Goal: Information Seeking & Learning: Learn about a topic

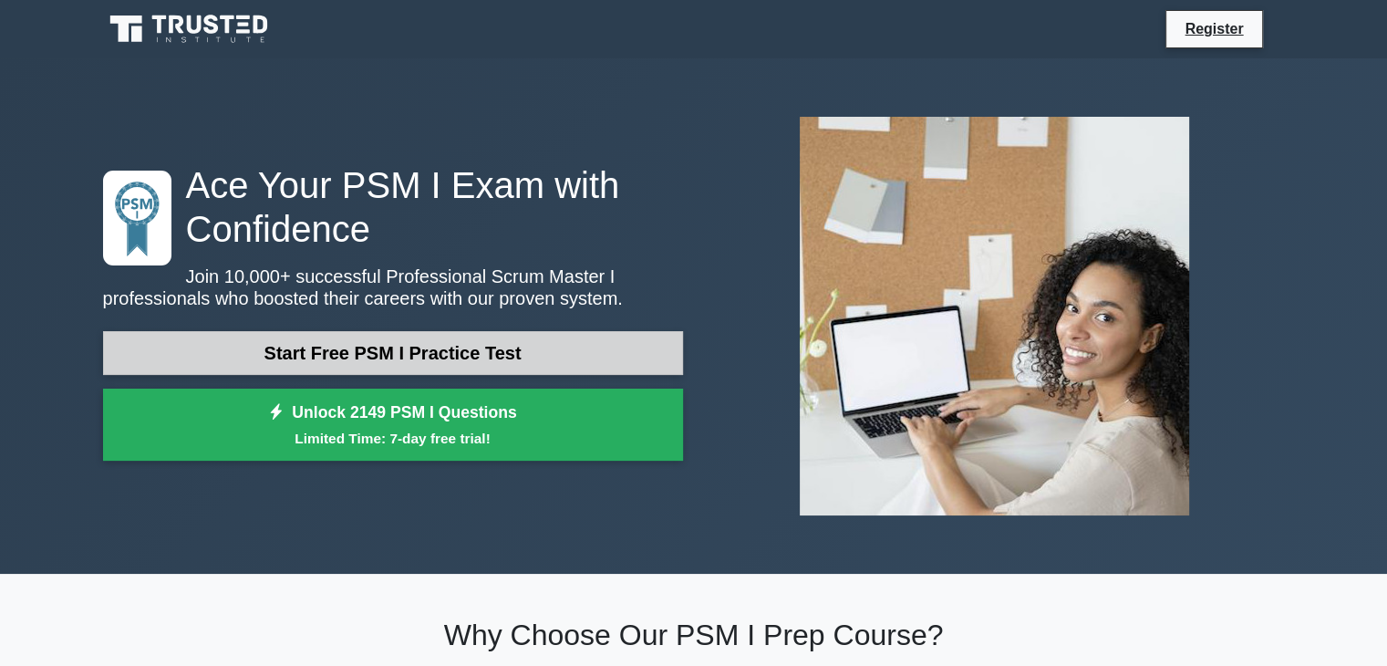
click at [453, 358] on link "Start Free PSM I Practice Test" at bounding box center [393, 353] width 580 height 44
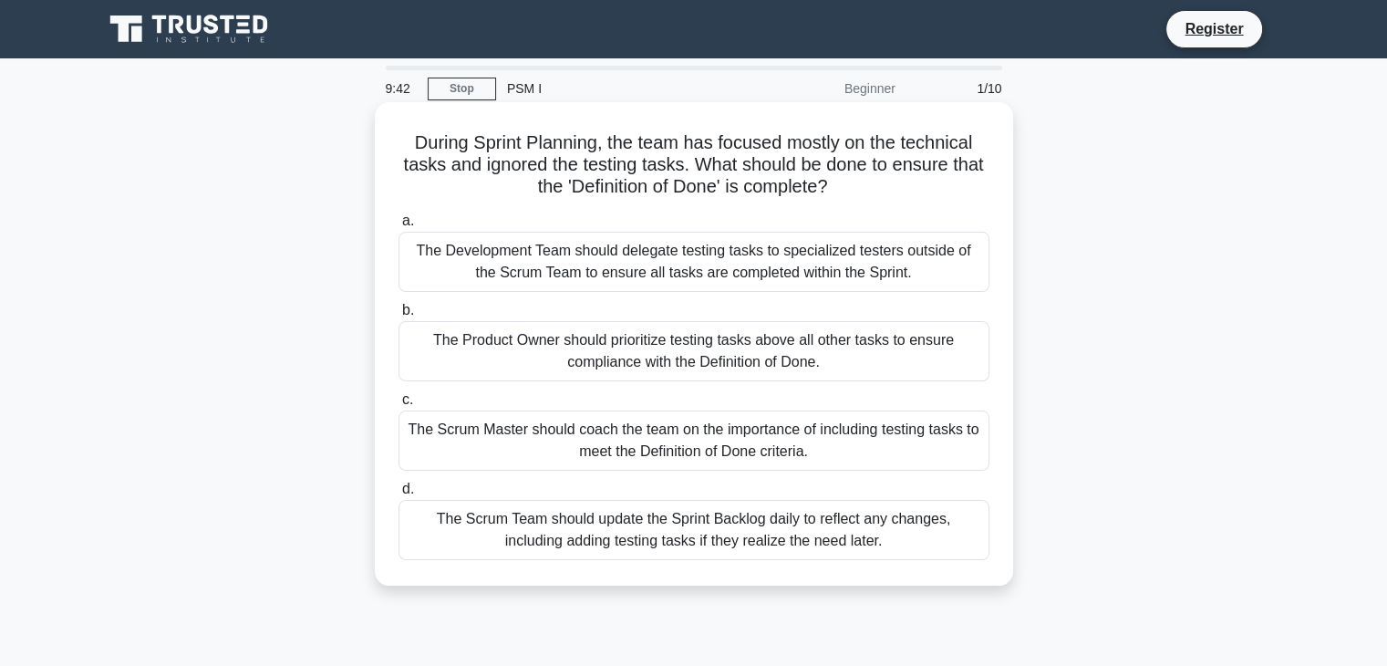
click at [528, 357] on div "The Product Owner should prioritize testing tasks above all other tasks to ensu…" at bounding box center [694, 351] width 591 height 60
click at [399, 316] on input "b. The Product Owner should prioritize testing tasks above all other tasks to e…" at bounding box center [399, 311] width 0 height 12
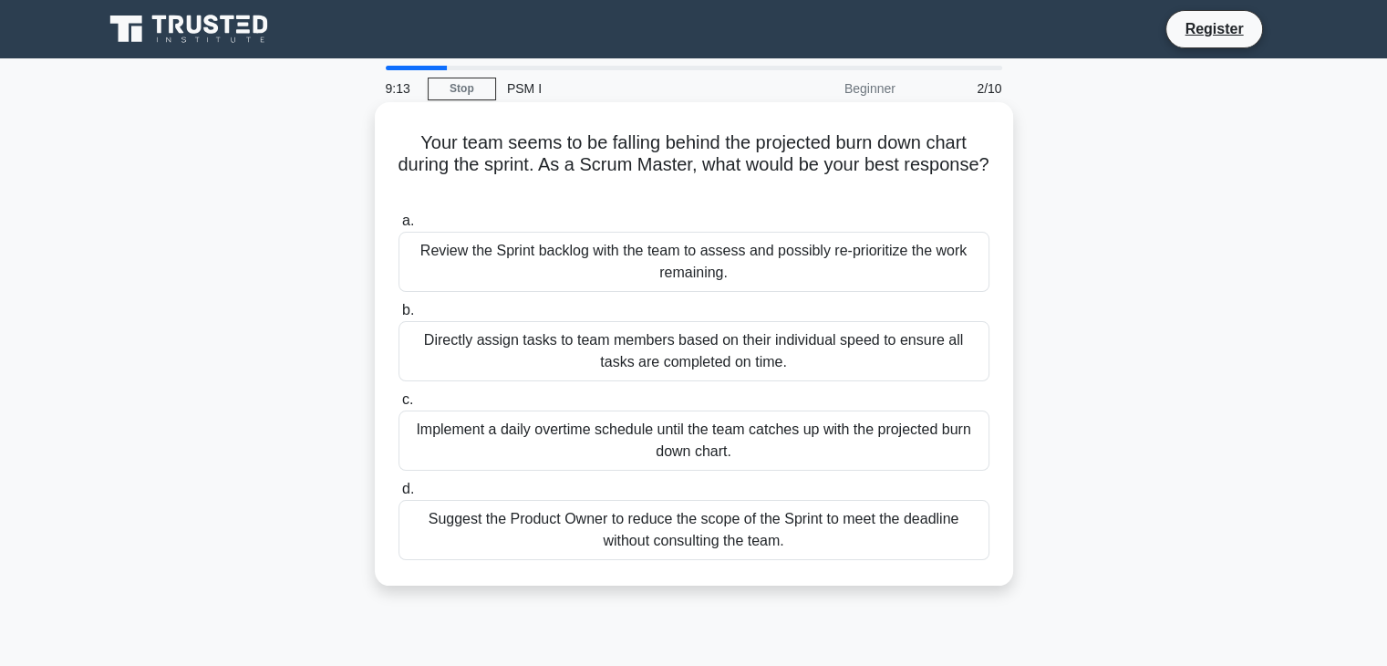
click at [629, 279] on div "Review the Sprint backlog with the team to assess and possibly re-prioritize th…" at bounding box center [694, 262] width 591 height 60
click at [399, 227] on input "a. Review the Sprint backlog with the team to assess and possibly re-prioritize…" at bounding box center [399, 221] width 0 height 12
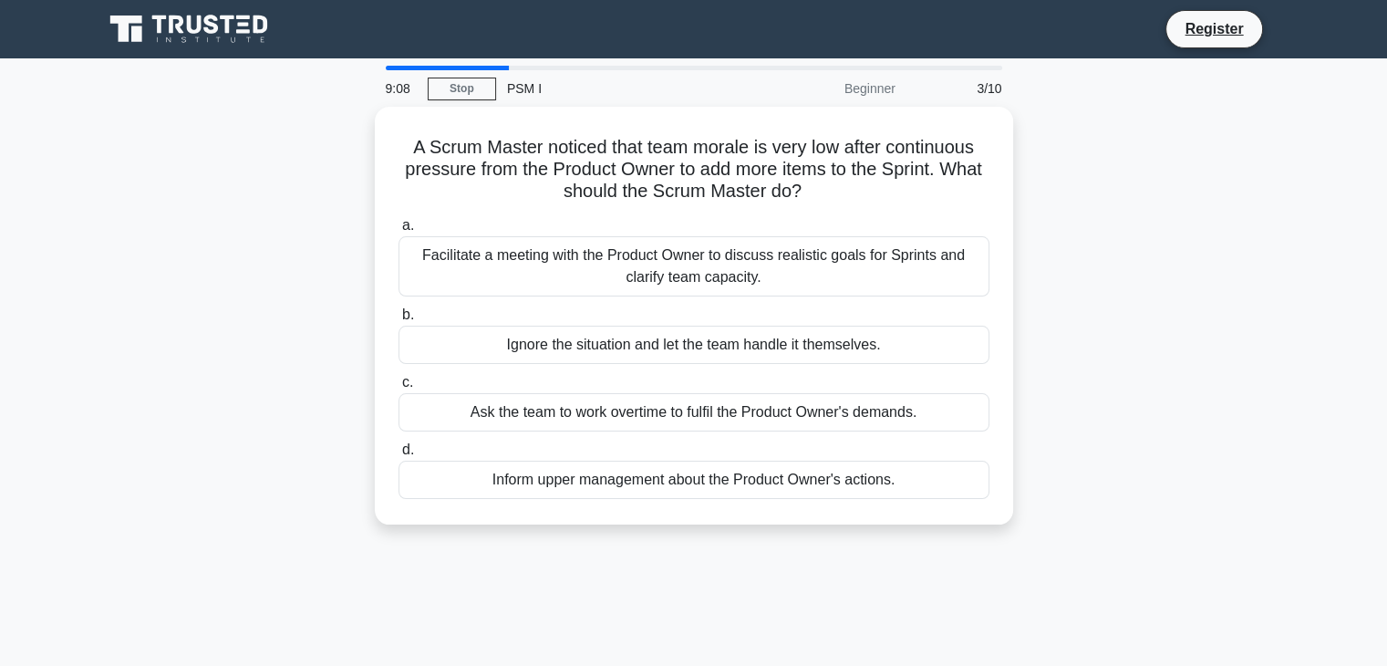
click at [478, 100] on div "9:08 Stop PSM I Beginner 3/10" at bounding box center [694, 88] width 638 height 36
click at [475, 90] on link "Stop" at bounding box center [462, 89] width 68 height 23
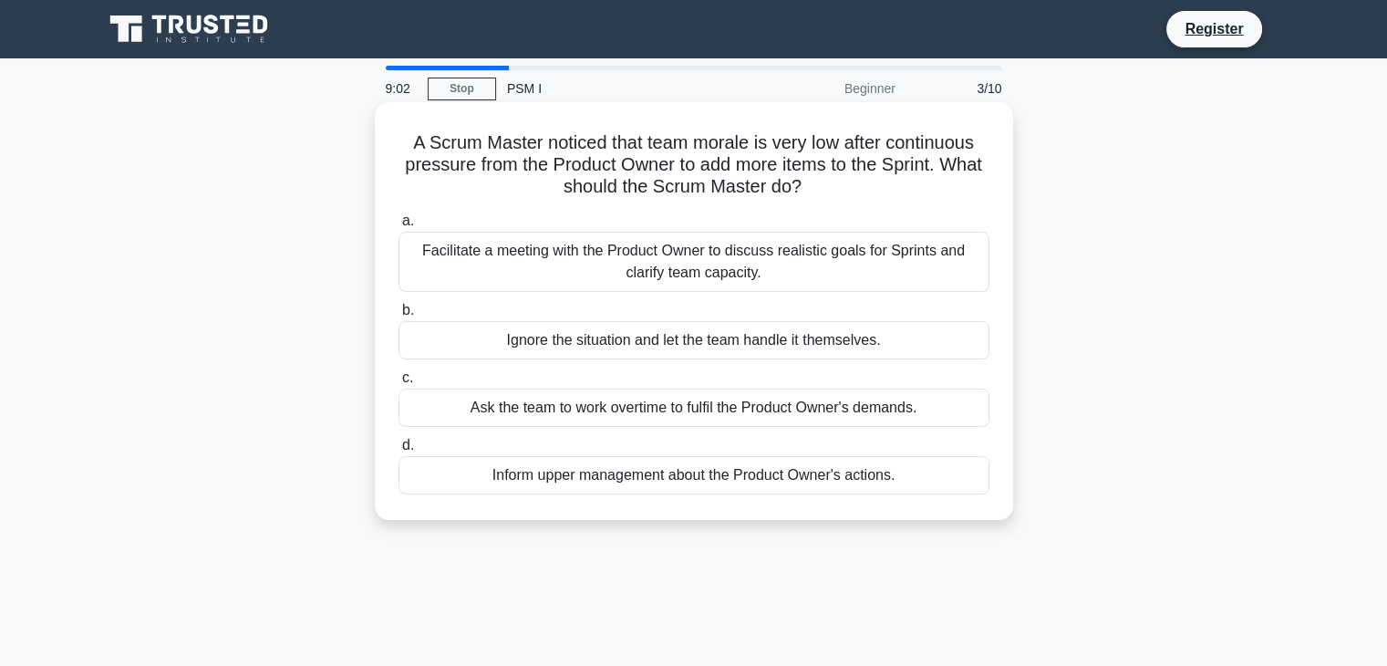
click at [616, 340] on div "Ignore the situation and let the team handle it themselves." at bounding box center [694, 340] width 591 height 38
click at [399, 316] on input "b. Ignore the situation and let the team handle it themselves." at bounding box center [399, 311] width 0 height 12
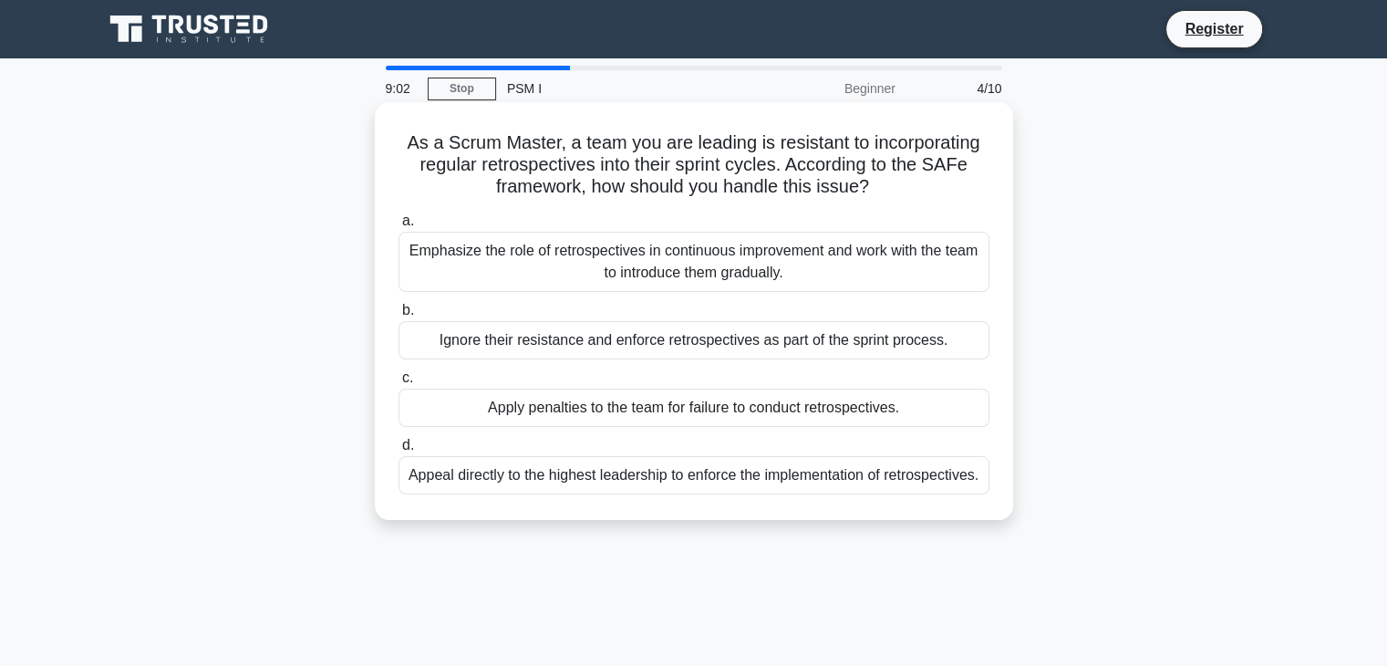
click at [620, 349] on div "Ignore their resistance and enforce retrospectives as part of the sprint proces…" at bounding box center [694, 340] width 591 height 38
click at [399, 316] on input "b. Ignore their resistance and enforce retrospectives as part of the sprint pro…" at bounding box center [399, 311] width 0 height 12
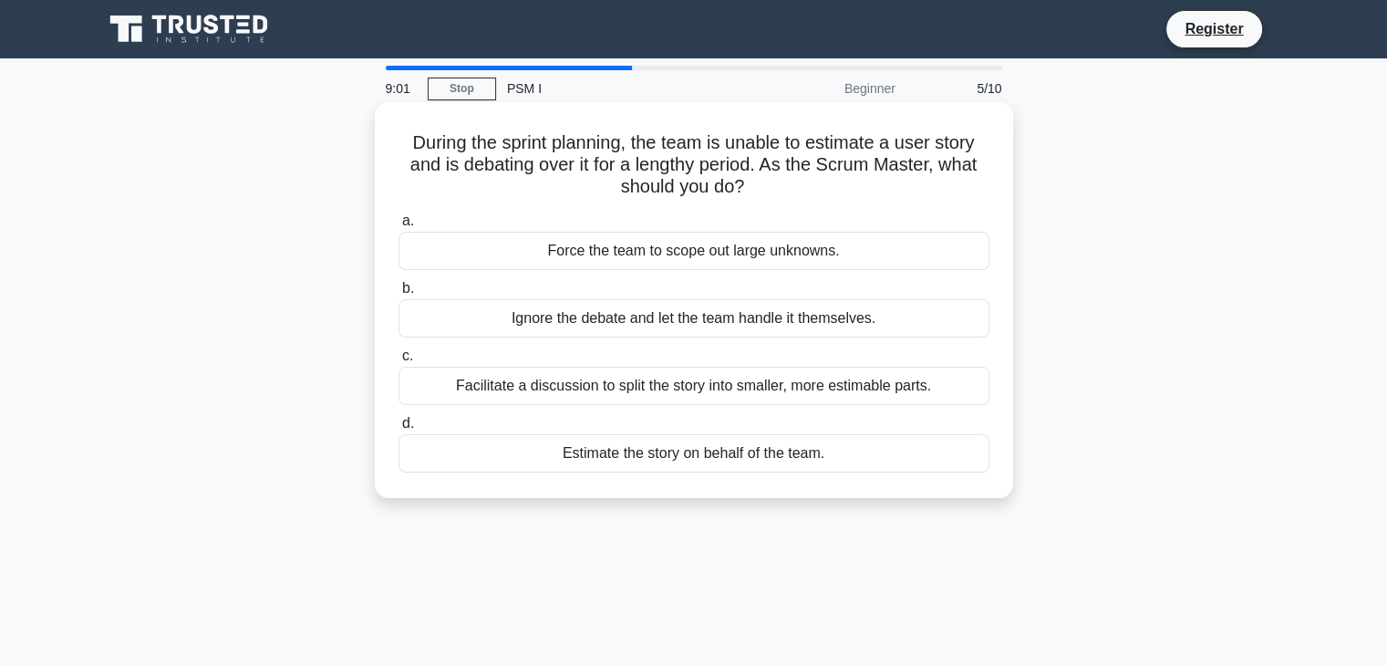
click at [622, 395] on div "Facilitate a discussion to split the story into smaller, more estimable parts." at bounding box center [694, 386] width 591 height 38
click at [399, 362] on input "c. Facilitate a discussion to split the story into smaller, more estimable part…" at bounding box center [399, 356] width 0 height 12
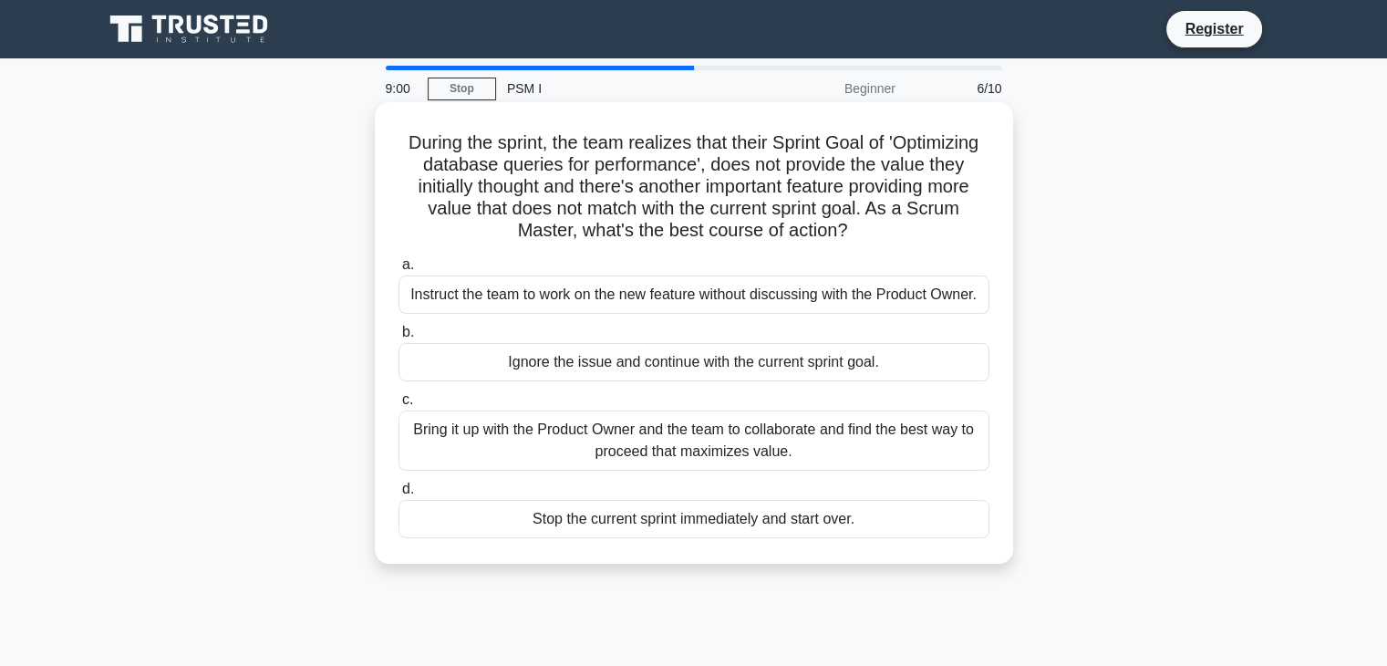
click at [653, 295] on div "Instruct the team to work on the new feature without discussing with the Produc…" at bounding box center [694, 294] width 591 height 38
click at [399, 271] on input "a. Instruct the team to work on the new feature without discussing with the Pro…" at bounding box center [399, 265] width 0 height 12
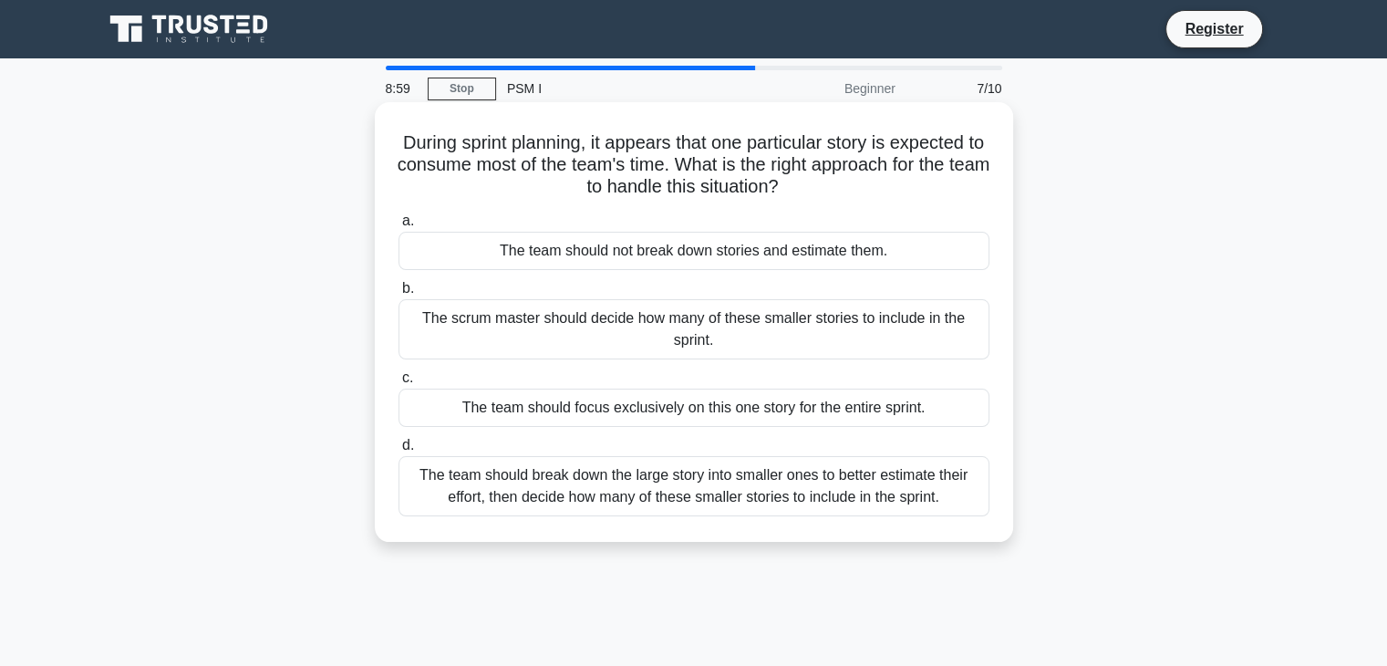
click at [665, 476] on div "The team should break down the large story into smaller ones to better estimate…" at bounding box center [694, 486] width 591 height 60
click at [399, 451] on input "d. The team should break down the large story into smaller ones to better estim…" at bounding box center [399, 446] width 0 height 12
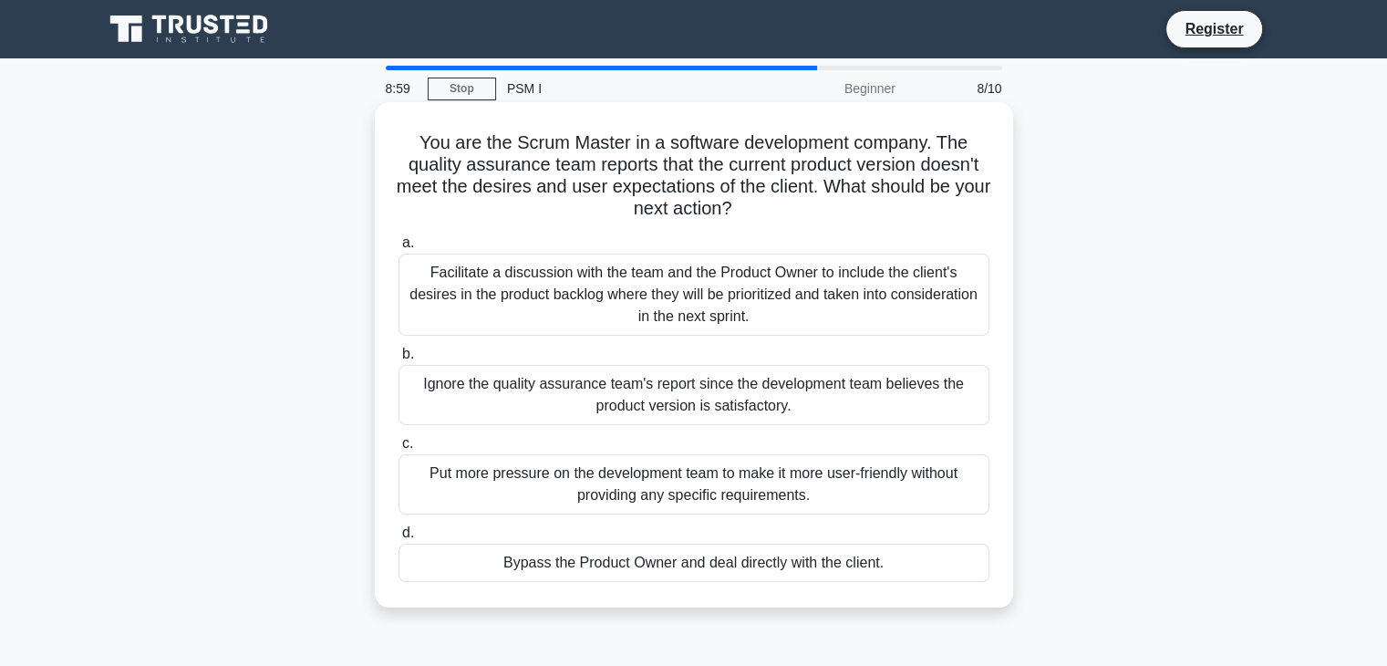
click at [678, 295] on div "Facilitate a discussion with the team and the Product Owner to include the clie…" at bounding box center [694, 295] width 591 height 82
click at [399, 249] on input "a. Facilitate a discussion with the team and the Product Owner to include the c…" at bounding box center [399, 243] width 0 height 12
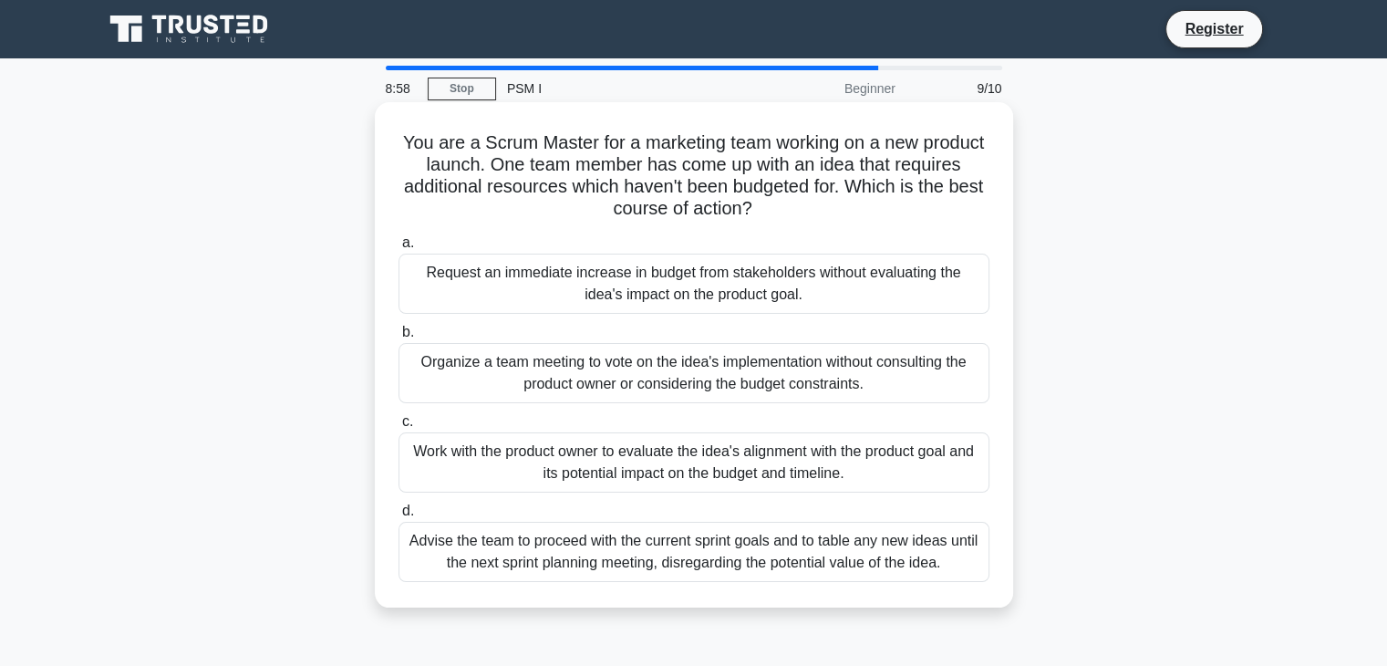
click at [722, 542] on div "Advise the team to proceed with the current sprint goals and to table any new i…" at bounding box center [694, 552] width 591 height 60
click at [399, 517] on input "d. Advise the team to proceed with the current sprint goals and to table any ne…" at bounding box center [399, 511] width 0 height 12
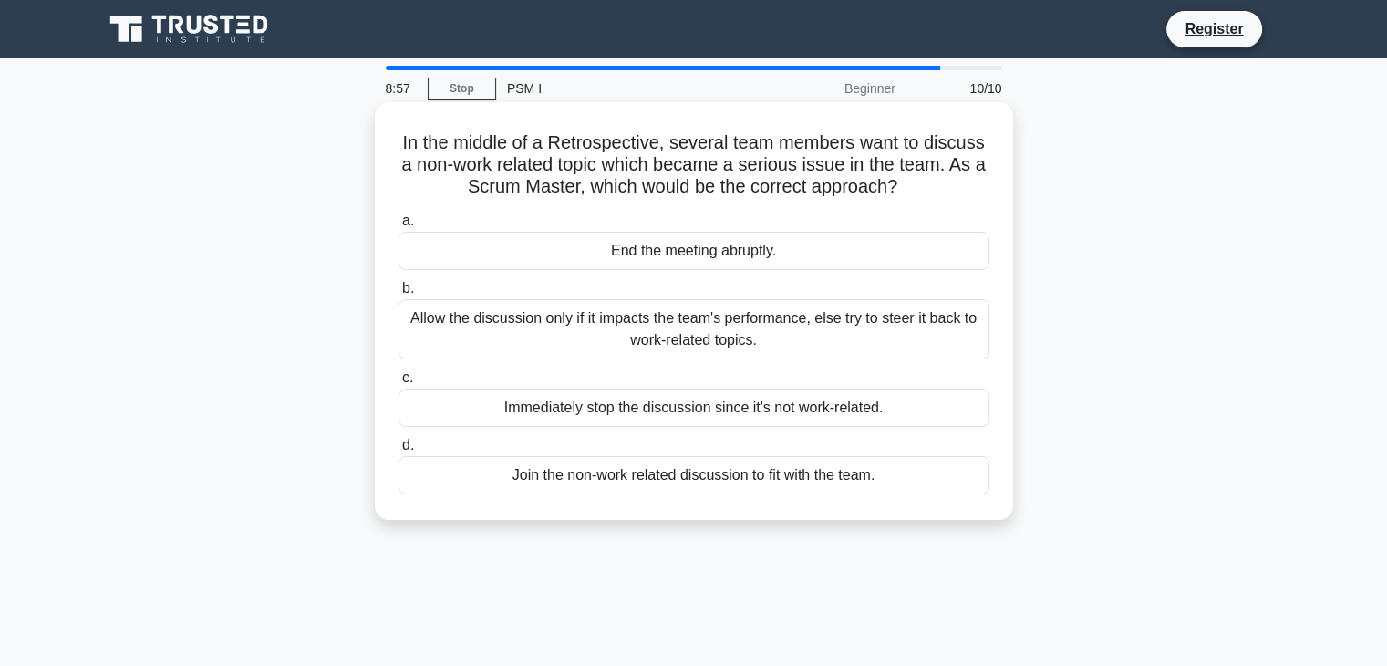
click at [764, 358] on div "Allow the discussion only if it impacts the team's performance, else try to ste…" at bounding box center [694, 329] width 591 height 60
click at [399, 295] on input "b. Allow the discussion only if it impacts the team's performance, else try to …" at bounding box center [399, 289] width 0 height 12
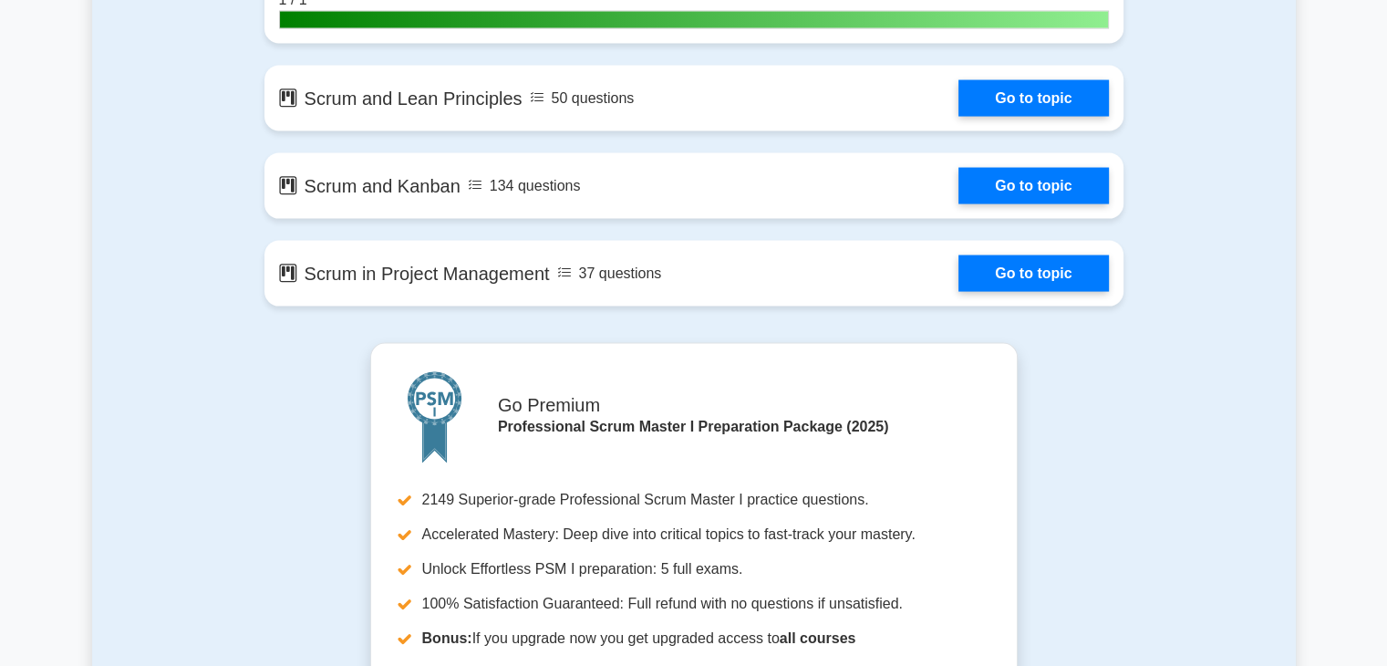
scroll to position [3830, 0]
